Goal: Transaction & Acquisition: Purchase product/service

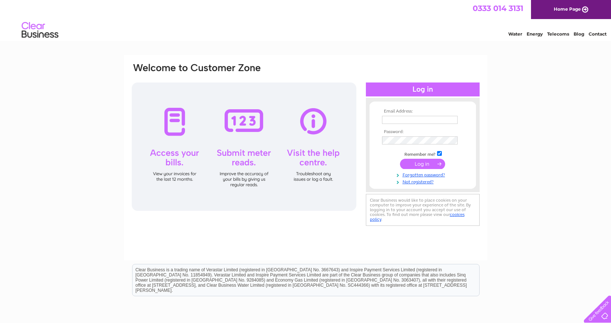
type input "Maureen@sheilafleet.com"
click at [429, 162] on input "submit" at bounding box center [422, 164] width 45 height 10
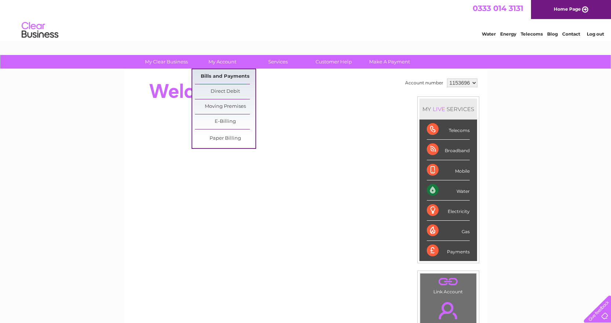
click at [221, 74] on link "Bills and Payments" at bounding box center [225, 76] width 61 height 15
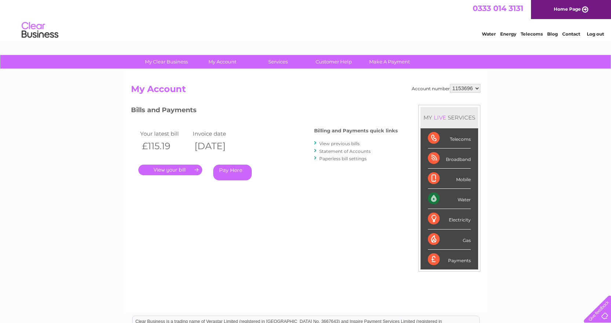
click at [168, 170] on link "." at bounding box center [170, 170] width 64 height 11
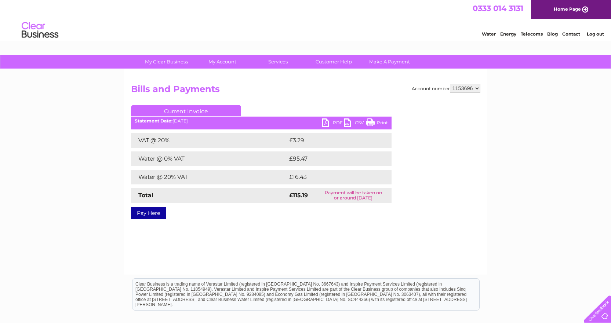
click at [333, 122] on link "PDF" at bounding box center [333, 124] width 22 height 11
click at [478, 87] on select "1153696 1154178" at bounding box center [465, 88] width 30 height 9
select select "1154178"
click at [450, 84] on select "1153696 1154178" at bounding box center [465, 88] width 30 height 9
click at [373, 245] on div "Account number 1153696 1154178 Bills and Payments Current Invoice PDF CSV Print" at bounding box center [305, 172] width 363 height 206
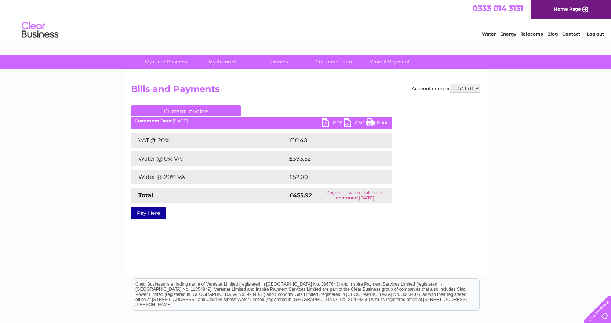
click at [155, 213] on link "Pay Here" at bounding box center [148, 213] width 35 height 12
click at [329, 123] on link "PDF" at bounding box center [333, 124] width 22 height 11
